Goal: Communication & Community: Participate in discussion

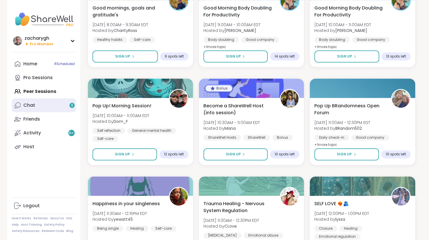
drag, startPoint x: 0, startPoint y: 0, endPoint x: 48, endPoint y: 103, distance: 114.0
click at [48, 103] on link "Chat 9" at bounding box center [44, 105] width 64 height 14
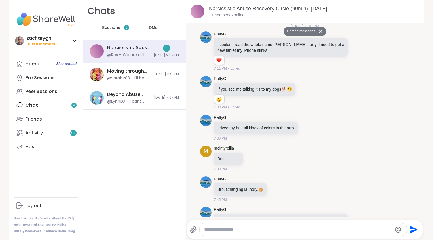
scroll to position [628, 0]
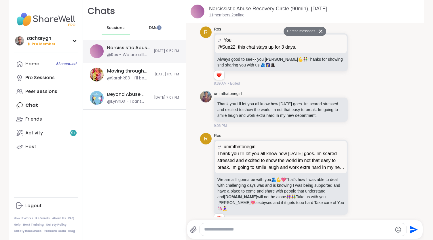
click at [127, 46] on div "Narcissistic Abuse Recovery Circle (90min), [DATE]" at bounding box center [128, 48] width 43 height 6
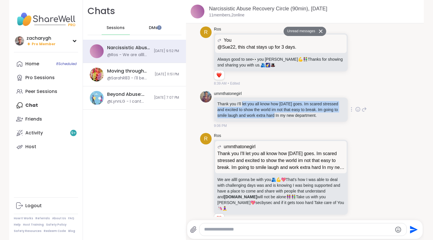
drag, startPoint x: 240, startPoint y: 92, endPoint x: 290, endPoint y: 99, distance: 50.7
click at [290, 101] on p "Thank you I'll let you all know how [DATE] goes. Im scared stressed and excited…" at bounding box center [280, 109] width 127 height 17
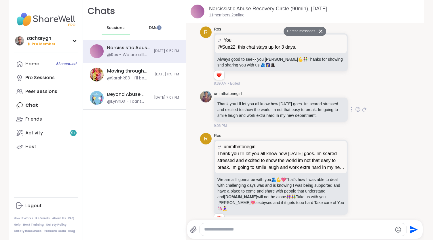
drag, startPoint x: 263, startPoint y: 107, endPoint x: 211, endPoint y: 87, distance: 56.3
click at [211, 89] on div "ummthatonegirl Thank you I'll let you all know how [DATE] goes. Im scared stres…" at bounding box center [305, 110] width 210 height 42
click at [226, 101] on p "Thank you I'll let you all know how [DATE] goes. Im scared stressed and excited…" at bounding box center [280, 109] width 127 height 17
drag, startPoint x: 237, startPoint y: 107, endPoint x: 209, endPoint y: 91, distance: 32.1
click at [209, 91] on div "ummthatonegirl Thank you I'll let you all know how [DATE] goes. Im scared stres…" at bounding box center [305, 110] width 210 height 42
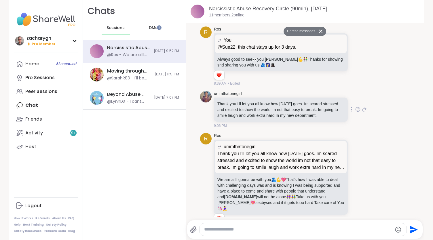
click at [227, 101] on p "Thank you I'll let you all know how [DATE] goes. Im scared stressed and excited…" at bounding box center [280, 109] width 127 height 17
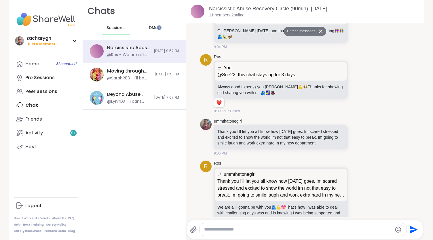
scroll to position [594, 0]
